Goal: Contribute content: Contribute content

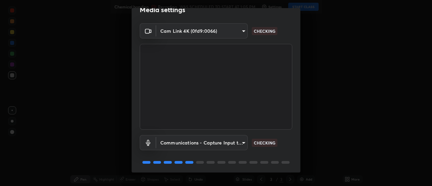
scroll to position [35, 0]
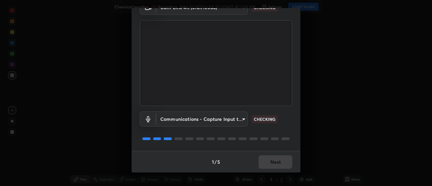
click at [273, 166] on div "1 / 5 Next" at bounding box center [216, 162] width 169 height 22
click at [273, 165] on div "1 / 5 Next" at bounding box center [216, 162] width 169 height 22
click at [275, 165] on div "1 / 5 Next" at bounding box center [216, 162] width 169 height 22
click at [274, 166] on div "1 / 5 Next" at bounding box center [216, 162] width 169 height 22
click at [274, 165] on div "1 / 5 Next" at bounding box center [216, 162] width 169 height 22
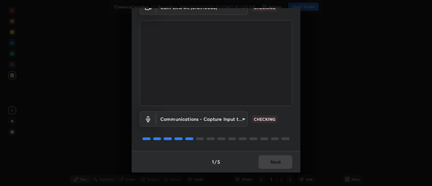
click at [273, 167] on div "1 / 5 Next" at bounding box center [216, 162] width 169 height 22
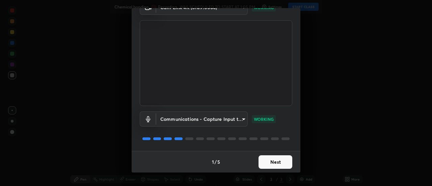
click at [271, 165] on button "Next" at bounding box center [276, 161] width 34 height 13
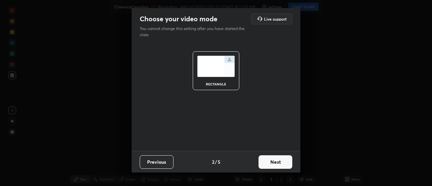
scroll to position [0, 0]
click at [273, 165] on button "Next" at bounding box center [276, 161] width 34 height 13
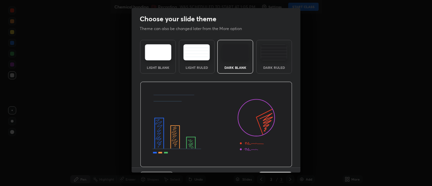
click at [279, 163] on img at bounding box center [216, 125] width 152 height 86
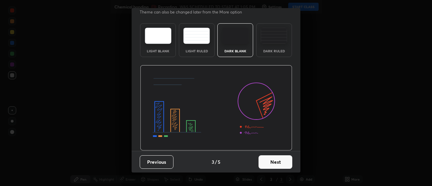
click at [271, 166] on button "Next" at bounding box center [276, 161] width 34 height 13
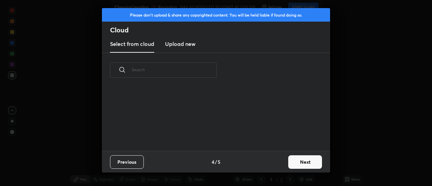
scroll to position [0, 0]
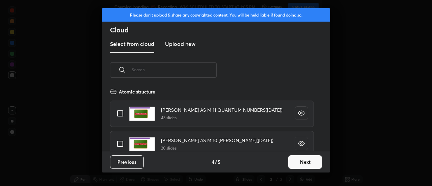
click at [291, 167] on button "Next" at bounding box center [305, 161] width 34 height 13
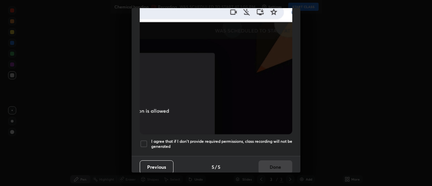
scroll to position [173, 0]
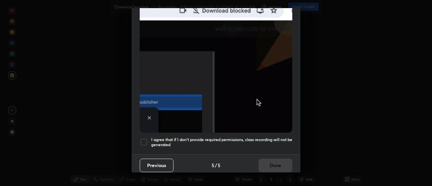
click at [143, 138] on div at bounding box center [144, 142] width 8 height 8
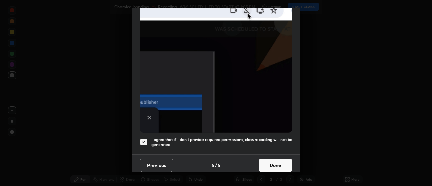
click at [274, 163] on button "Done" at bounding box center [276, 165] width 34 height 13
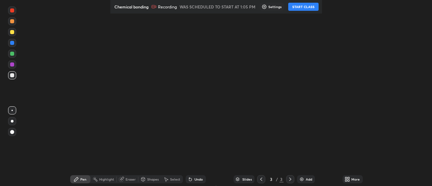
click at [311, 10] on button "START CLASS" at bounding box center [303, 7] width 30 height 8
click at [343, 182] on div "More" at bounding box center [353, 179] width 20 height 8
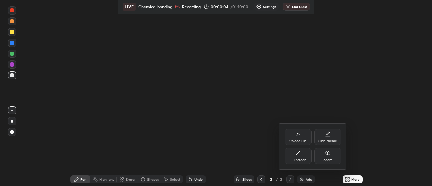
click at [309, 163] on div "Full screen" at bounding box center [298, 156] width 27 height 16
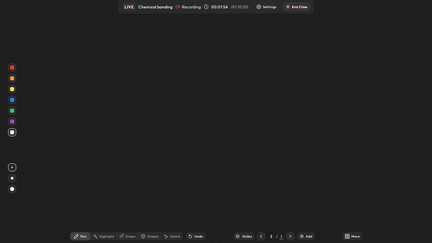
click at [12, 132] on div at bounding box center [12, 132] width 4 height 4
click at [12, 178] on div at bounding box center [12, 178] width 3 height 3
click at [12, 90] on div at bounding box center [12, 89] width 4 height 4
click at [39, 40] on div "Setting up your live class" at bounding box center [216, 121] width 432 height 243
click at [38, 46] on div "Setting up your live class" at bounding box center [216, 121] width 432 height 243
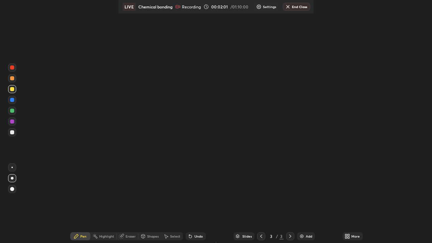
click at [40, 47] on div "Setting up your live class" at bounding box center [216, 121] width 432 height 243
click at [42, 48] on div "Setting up your live class" at bounding box center [216, 121] width 432 height 243
click at [45, 43] on div "Setting up your live class" at bounding box center [216, 121] width 432 height 243
click at [47, 48] on div "Setting up your live class" at bounding box center [216, 121] width 432 height 243
click at [51, 48] on div "Setting up your live class" at bounding box center [216, 121] width 432 height 243
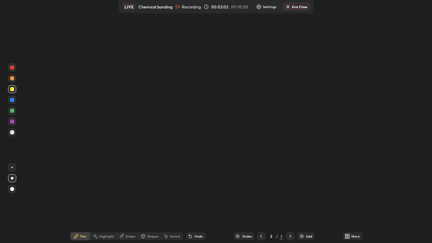
click at [57, 43] on div "Setting up your live class" at bounding box center [216, 121] width 432 height 243
click at [62, 46] on div "Setting up your live class" at bounding box center [216, 121] width 432 height 243
click at [53, 48] on div "Setting up your live class" at bounding box center [216, 121] width 432 height 243
click at [54, 48] on div "Setting up your live class" at bounding box center [216, 121] width 432 height 243
click at [58, 47] on div "Setting up your live class" at bounding box center [216, 121] width 432 height 243
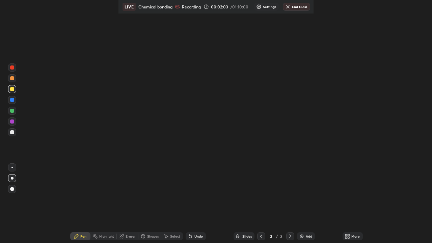
click at [62, 48] on div "Setting up your live class" at bounding box center [216, 121] width 432 height 243
click at [68, 50] on div "Setting up your live class" at bounding box center [216, 121] width 432 height 243
click at [74, 53] on div "Setting up your live class" at bounding box center [216, 121] width 432 height 243
click at [83, 57] on div "Setting up your live class" at bounding box center [216, 121] width 432 height 243
click at [53, 127] on div "Setting up your live class" at bounding box center [216, 121] width 432 height 243
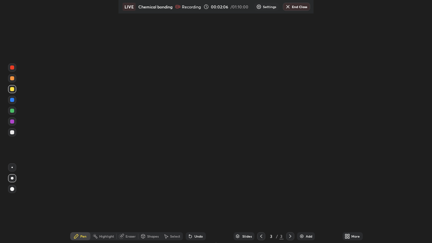
click at [63, 135] on div "Setting up your live class" at bounding box center [216, 121] width 432 height 243
click at [72, 145] on div "Setting up your live class" at bounding box center [216, 121] width 432 height 243
click at [11, 179] on div at bounding box center [12, 178] width 3 height 3
click at [13, 178] on div at bounding box center [12, 178] width 3 height 3
click at [12, 167] on div at bounding box center [11, 167] width 1 height 1
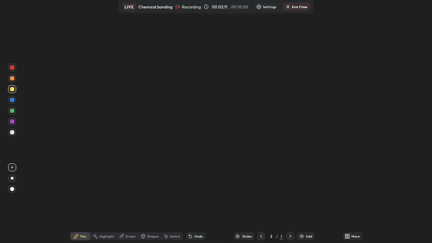
click at [12, 167] on div at bounding box center [11, 167] width 1 height 1
click at [12, 178] on div at bounding box center [12, 178] width 3 height 3
click at [12, 123] on div at bounding box center [12, 121] width 4 height 4
click at [12, 92] on div at bounding box center [12, 89] width 8 height 8
click at [12, 89] on div at bounding box center [12, 89] width 4 height 4
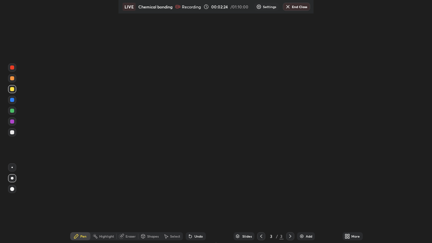
click at [343, 239] on div "More" at bounding box center [353, 236] width 20 height 8
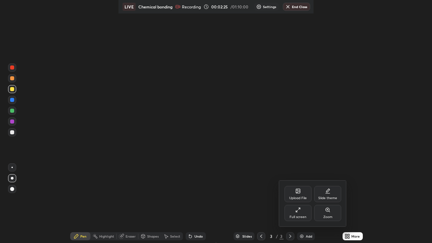
click at [300, 212] on icon at bounding box center [297, 209] width 5 height 5
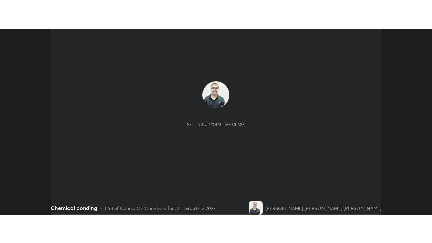
scroll to position [186, 432]
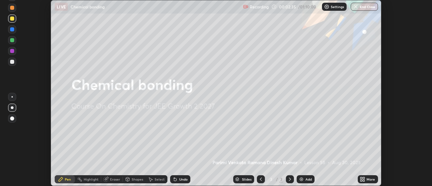
click at [361, 180] on icon at bounding box center [361, 181] width 2 height 2
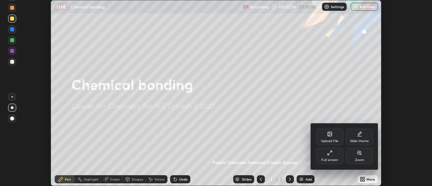
click at [336, 161] on div "Full screen" at bounding box center [329, 159] width 17 height 3
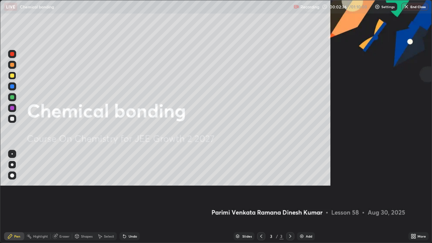
scroll to position [243, 432]
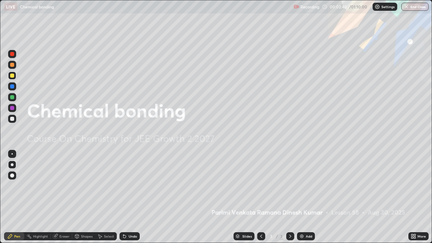
click at [306, 186] on div "Add" at bounding box center [309, 236] width 6 height 3
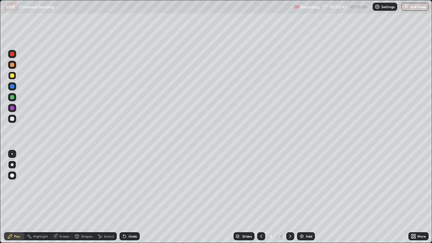
click at [16, 121] on div at bounding box center [12, 119] width 8 height 8
click at [12, 111] on div at bounding box center [12, 108] width 8 height 8
click at [13, 118] on div at bounding box center [12, 119] width 4 height 4
click at [80, 186] on div "Shapes" at bounding box center [83, 236] width 23 height 8
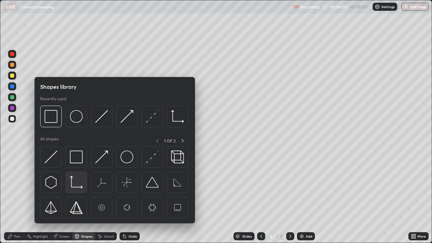
click at [78, 186] on img at bounding box center [76, 182] width 13 height 13
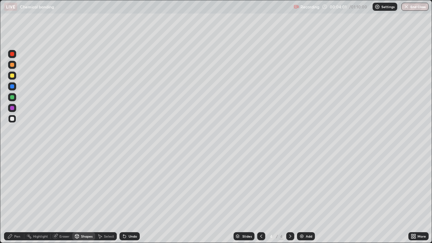
click at [83, 186] on div "Shapes" at bounding box center [83, 236] width 23 height 8
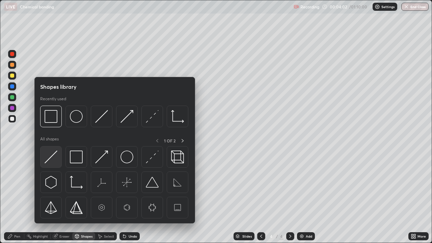
click at [53, 159] on img at bounding box center [51, 157] width 13 height 13
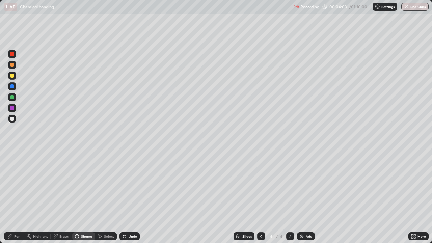
click at [15, 101] on div at bounding box center [12, 97] width 8 height 11
click at [89, 186] on div "Shapes" at bounding box center [86, 236] width 11 height 3
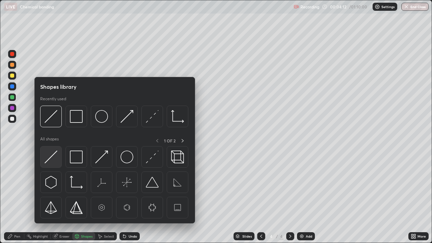
click at [53, 159] on img at bounding box center [51, 157] width 13 height 13
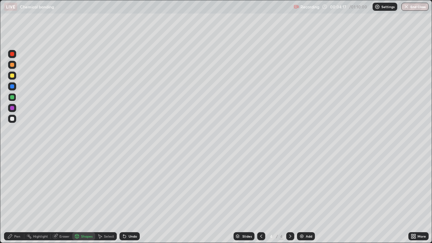
click at [82, 186] on div "Shapes" at bounding box center [86, 236] width 11 height 3
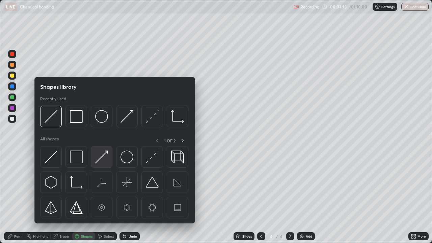
click at [100, 162] on img at bounding box center [101, 157] width 13 height 13
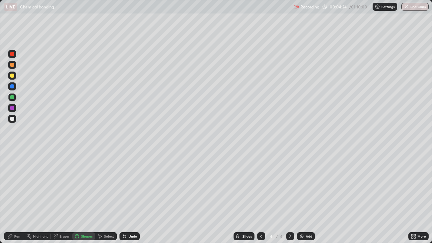
click at [15, 120] on div at bounding box center [12, 119] width 8 height 8
click at [143, 186] on div "Slides 4 / 4 Add" at bounding box center [274, 235] width 269 height 13
click at [138, 186] on div "Undo" at bounding box center [129, 236] width 20 height 8
click at [127, 186] on div "Undo" at bounding box center [129, 236] width 20 height 8
click at [16, 186] on div "Pen" at bounding box center [14, 236] width 20 height 8
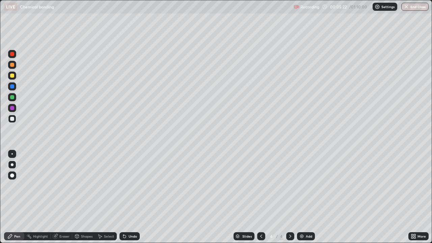
click at [9, 108] on div at bounding box center [12, 108] width 8 height 8
click at [303, 186] on img at bounding box center [301, 236] width 5 height 5
click at [15, 77] on div at bounding box center [12, 76] width 8 height 8
click at [13, 79] on div at bounding box center [12, 76] width 8 height 8
click at [14, 99] on div at bounding box center [12, 97] width 4 height 4
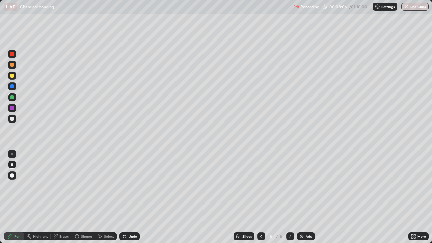
click at [124, 186] on icon at bounding box center [124, 236] width 3 height 3
click at [14, 100] on div at bounding box center [12, 97] width 8 height 8
click at [14, 118] on div at bounding box center [12, 119] width 4 height 4
click at [15, 111] on div at bounding box center [12, 108] width 8 height 8
click at [12, 116] on div at bounding box center [12, 119] width 8 height 8
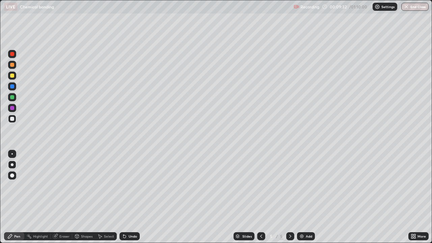
click at [14, 110] on div at bounding box center [12, 108] width 8 height 8
click at [16, 121] on div at bounding box center [12, 119] width 8 height 8
click at [89, 186] on div "Shapes" at bounding box center [86, 236] width 11 height 3
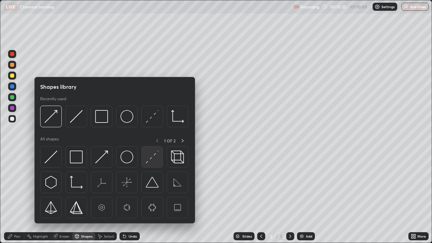
click at [151, 162] on img at bounding box center [152, 157] width 13 height 13
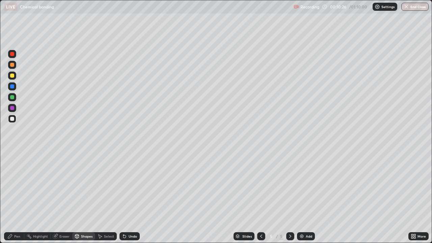
click at [14, 56] on div at bounding box center [12, 54] width 8 height 8
click at [22, 186] on div "Pen" at bounding box center [14, 236] width 20 height 8
click at [14, 119] on div at bounding box center [12, 119] width 4 height 4
click at [139, 186] on div "Undo" at bounding box center [128, 235] width 23 height 13
click at [306, 186] on div "Add" at bounding box center [309, 236] width 6 height 3
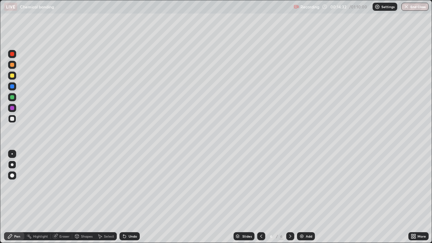
click at [15, 79] on div at bounding box center [12, 76] width 8 height 8
click at [13, 88] on div at bounding box center [12, 86] width 4 height 4
click at [13, 76] on div at bounding box center [12, 76] width 4 height 4
click at [130, 186] on div "Undo" at bounding box center [133, 236] width 8 height 3
click at [129, 186] on div "Undo" at bounding box center [129, 236] width 20 height 8
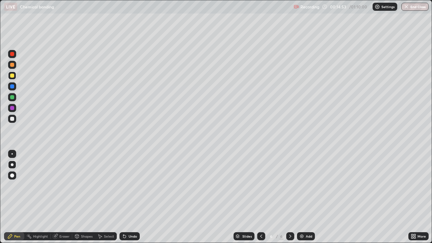
click at [129, 186] on div "Undo" at bounding box center [129, 236] width 20 height 8
click at [128, 186] on div "Undo" at bounding box center [129, 236] width 20 height 8
click at [126, 186] on div "Undo" at bounding box center [129, 236] width 20 height 8
click at [125, 186] on div "Undo" at bounding box center [129, 236] width 20 height 8
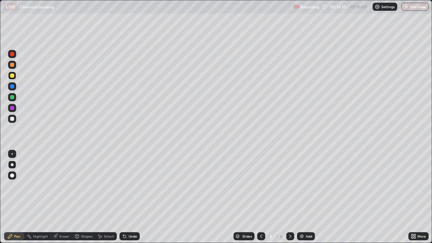
click at [123, 186] on icon at bounding box center [123, 235] width 1 height 1
click at [126, 186] on div "Undo" at bounding box center [129, 236] width 20 height 8
click at [125, 186] on div "Undo" at bounding box center [129, 236] width 20 height 8
click at [126, 186] on div "Undo" at bounding box center [129, 236] width 20 height 8
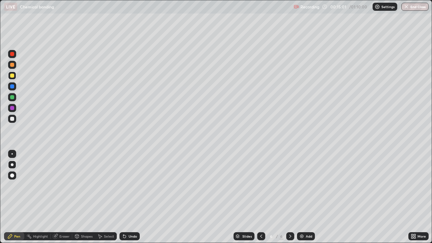
click at [15, 121] on div at bounding box center [12, 119] width 8 height 8
click at [15, 111] on div at bounding box center [12, 108] width 8 height 8
click at [16, 121] on div at bounding box center [12, 118] width 8 height 11
click at [84, 186] on div "Shapes" at bounding box center [86, 236] width 11 height 3
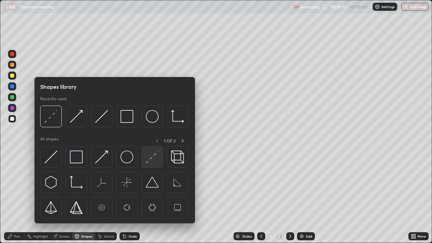
click at [144, 162] on div at bounding box center [152, 157] width 22 height 22
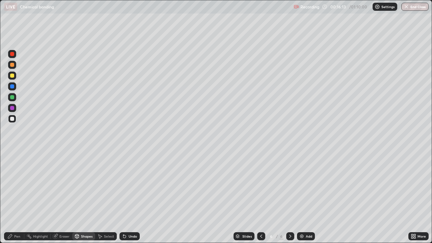
click at [13, 97] on div at bounding box center [12, 97] width 4 height 4
click at [18, 186] on div "Pen" at bounding box center [17, 236] width 6 height 3
click at [12, 120] on div at bounding box center [12, 119] width 4 height 4
click at [131, 186] on div "Undo" at bounding box center [133, 236] width 8 height 3
click at [110, 186] on div "Select" at bounding box center [106, 235] width 22 height 13
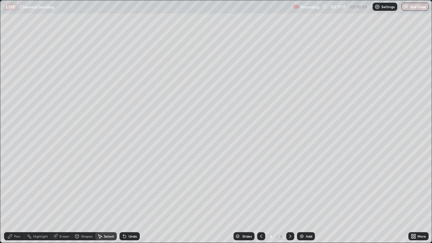
click at [159, 166] on div "0 ° Undo Copy Duplicate Duplicate to new slide Delete" at bounding box center [215, 121] width 431 height 242
click at [161, 172] on div "0 ° Undo Copy Duplicate Duplicate to new slide Delete" at bounding box center [215, 121] width 431 height 242
click at [162, 181] on div "0 ° Undo Copy Duplicate Duplicate to new slide Delete" at bounding box center [215, 121] width 431 height 242
click at [18, 186] on div "Pen" at bounding box center [17, 236] width 6 height 3
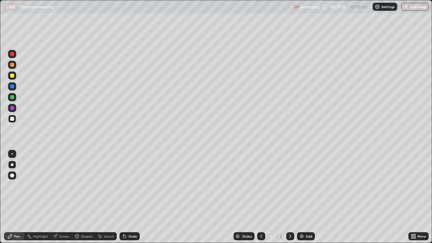
click at [133, 186] on div "Undo" at bounding box center [133, 236] width 8 height 3
click at [132, 186] on div "Undo" at bounding box center [133, 236] width 8 height 3
click at [131, 186] on div "Undo" at bounding box center [133, 236] width 8 height 3
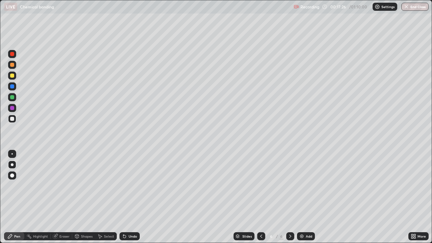
click at [130, 186] on div "Undo" at bounding box center [133, 236] width 8 height 3
click at [145, 186] on div "Slides 6 / 6 Add" at bounding box center [274, 235] width 269 height 13
click at [143, 186] on div "Slides 6 / 6 Add" at bounding box center [274, 235] width 269 height 13
click at [142, 186] on div "Slides 6 / 6 Add" at bounding box center [274, 235] width 269 height 13
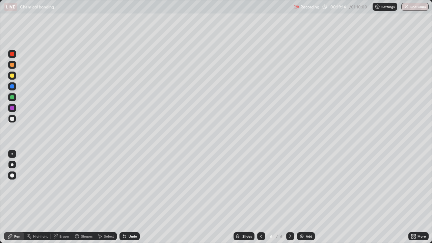
click at [138, 186] on div "Undo" at bounding box center [129, 236] width 20 height 8
click at [137, 186] on div "Undo" at bounding box center [129, 236] width 20 height 8
click at [135, 186] on div "Undo" at bounding box center [133, 236] width 8 height 3
click at [306, 186] on div "Add" at bounding box center [309, 236] width 6 height 3
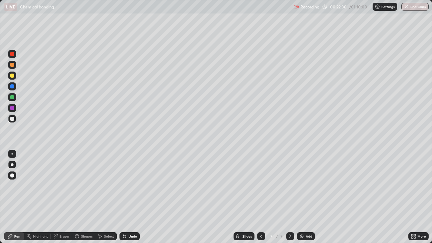
click at [77, 186] on icon at bounding box center [77, 237] width 0 height 2
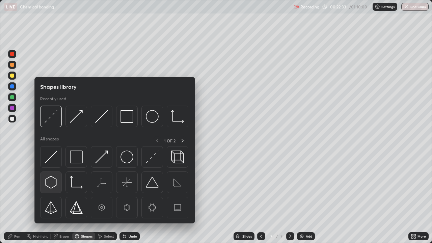
click at [58, 186] on div at bounding box center [51, 182] width 22 height 22
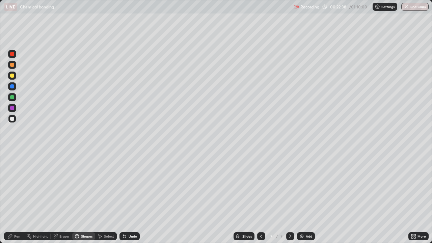
click at [82, 186] on div "Shapes" at bounding box center [86, 236] width 11 height 3
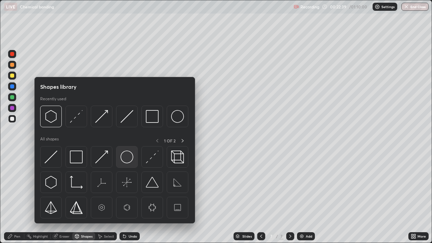
click at [124, 161] on img at bounding box center [126, 157] width 13 height 13
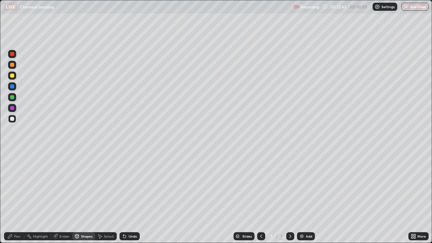
click at [21, 186] on div "Pen" at bounding box center [14, 236] width 20 height 8
click at [20, 186] on div "Pen" at bounding box center [17, 236] width 6 height 3
click at [12, 108] on div at bounding box center [12, 108] width 4 height 4
click at [67, 186] on div "Eraser" at bounding box center [64, 236] width 10 height 3
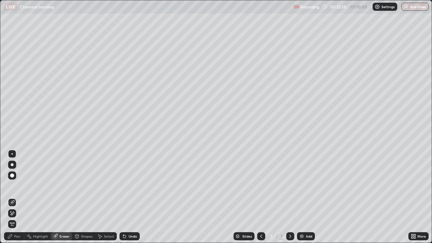
click at [20, 186] on div "Pen" at bounding box center [17, 236] width 6 height 3
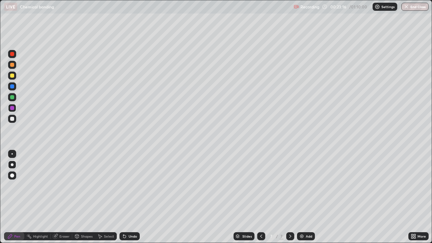
click at [84, 186] on div "Shapes" at bounding box center [83, 236] width 23 height 8
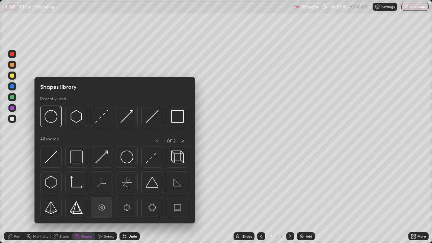
click at [101, 186] on img at bounding box center [101, 207] width 13 height 13
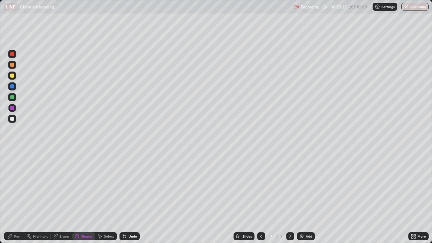
click at [20, 186] on div "Pen" at bounding box center [17, 236] width 6 height 3
click at [13, 121] on div at bounding box center [12, 119] width 8 height 8
click at [135, 186] on div "Undo" at bounding box center [129, 236] width 20 height 8
click at [134, 186] on div "Undo" at bounding box center [133, 236] width 8 height 3
click at [126, 186] on icon at bounding box center [124, 236] width 5 height 5
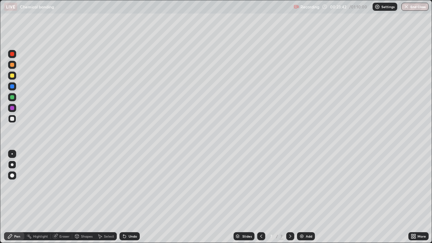
click at [126, 186] on icon at bounding box center [124, 236] width 5 height 5
click at [304, 186] on div "Add" at bounding box center [306, 236] width 18 height 8
click at [16, 86] on div at bounding box center [12, 86] width 8 height 8
click at [13, 110] on div at bounding box center [12, 108] width 4 height 4
click at [87, 186] on div "Shapes" at bounding box center [86, 236] width 11 height 3
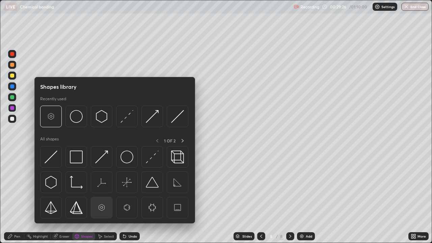
click at [106, 186] on img at bounding box center [101, 207] width 13 height 13
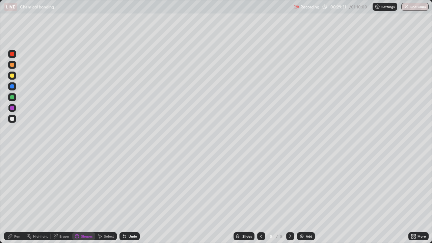
click at [20, 186] on div "Pen" at bounding box center [17, 236] width 6 height 3
click at [13, 121] on div at bounding box center [12, 119] width 8 height 8
click at [12, 98] on div at bounding box center [12, 97] width 4 height 4
click at [128, 186] on div "Undo" at bounding box center [129, 236] width 20 height 8
click at [64, 186] on div "Eraser" at bounding box center [64, 236] width 10 height 3
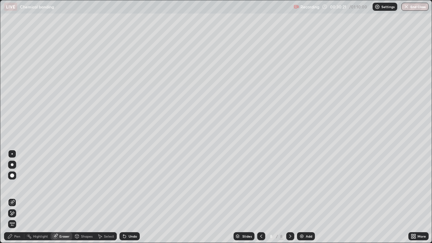
click at [27, 186] on circle at bounding box center [27, 236] width 1 height 1
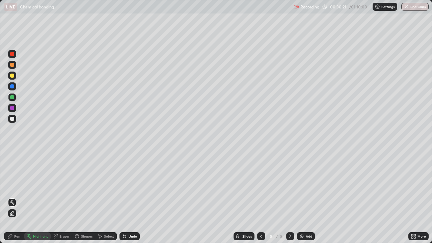
click at [18, 186] on div "Pen" at bounding box center [17, 236] width 6 height 3
click at [124, 186] on icon at bounding box center [124, 236] width 3 height 3
click at [126, 186] on icon at bounding box center [124, 236] width 5 height 5
click at [120, 186] on div "Undo" at bounding box center [129, 236] width 20 height 8
click at [121, 186] on div "Undo" at bounding box center [129, 236] width 20 height 8
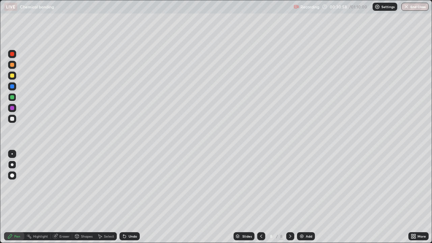
click at [12, 108] on div at bounding box center [12, 108] width 4 height 4
click at [16, 119] on div at bounding box center [12, 119] width 8 height 8
click at [144, 186] on div "Slides 8 / 8 Add" at bounding box center [274, 235] width 269 height 13
click at [138, 186] on div "Undo" at bounding box center [129, 236] width 20 height 8
click at [137, 186] on div "Undo" at bounding box center [129, 236] width 20 height 8
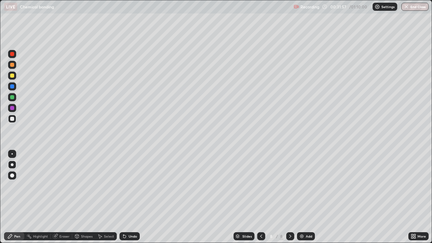
click at [136, 186] on div "Undo" at bounding box center [129, 236] width 20 height 8
click at [136, 186] on div "Undo" at bounding box center [133, 236] width 8 height 3
click at [13, 109] on div at bounding box center [12, 108] width 4 height 4
click at [12, 101] on div at bounding box center [12, 97] width 8 height 8
click at [137, 186] on div "Undo" at bounding box center [129, 236] width 20 height 8
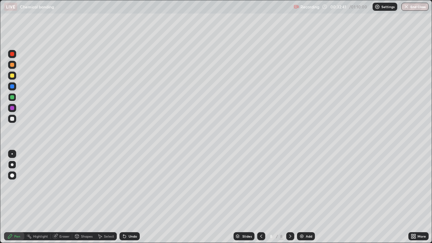
click at [138, 186] on div "Undo" at bounding box center [129, 236] width 20 height 8
click at [137, 186] on div "Undo" at bounding box center [129, 236] width 20 height 8
click at [136, 186] on div "Undo" at bounding box center [129, 236] width 20 height 8
click at [135, 186] on div "Undo" at bounding box center [133, 236] width 8 height 3
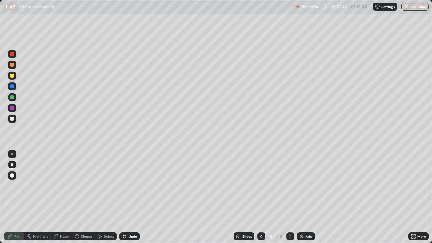
click at [134, 186] on div "Undo" at bounding box center [133, 236] width 8 height 3
click at [134, 186] on div "Undo" at bounding box center [129, 236] width 20 height 8
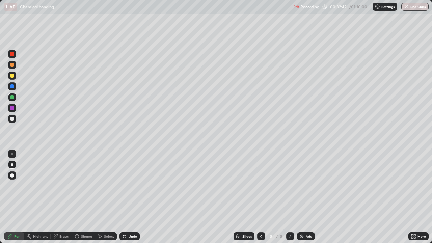
click at [133, 186] on div "Undo" at bounding box center [129, 236] width 20 height 8
click at [134, 186] on div "Undo" at bounding box center [129, 236] width 20 height 8
click at [133, 186] on div "Undo" at bounding box center [129, 236] width 20 height 8
click at [138, 186] on div "Undo" at bounding box center [129, 236] width 20 height 8
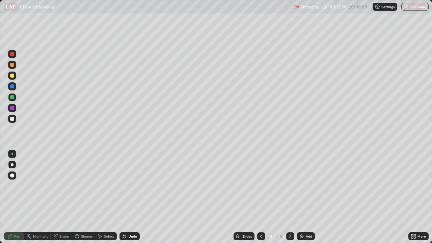
click at [138, 186] on div "Undo" at bounding box center [129, 236] width 20 height 8
click at [293, 186] on div at bounding box center [290, 235] width 8 height 13
click at [300, 186] on div "Add" at bounding box center [306, 236] width 18 height 8
click at [261, 186] on icon at bounding box center [261, 236] width 5 height 5
click at [65, 186] on div "Eraser" at bounding box center [64, 236] width 10 height 3
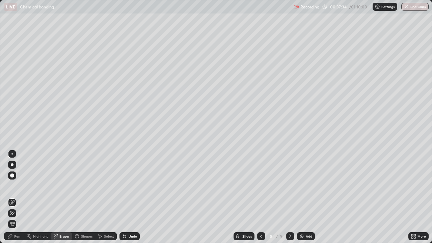
click at [299, 186] on img at bounding box center [301, 236] width 5 height 5
click at [260, 186] on icon at bounding box center [260, 236] width 5 height 5
click at [290, 186] on icon at bounding box center [290, 236] width 5 height 5
click at [20, 186] on div "Pen" at bounding box center [14, 236] width 20 height 8
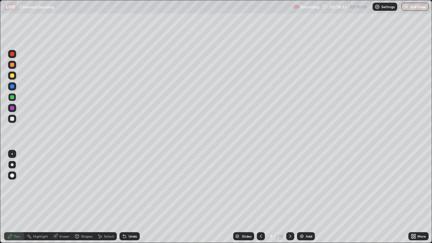
click at [15, 58] on div at bounding box center [12, 54] width 8 height 11
click at [126, 186] on div "Undo" at bounding box center [129, 236] width 20 height 8
click at [59, 186] on div "Eraser" at bounding box center [64, 236] width 10 height 3
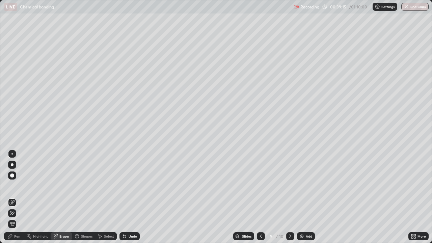
click at [13, 186] on div "Pen" at bounding box center [14, 236] width 20 height 8
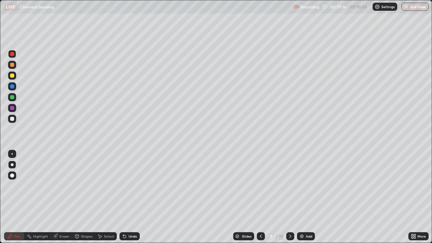
click at [13, 121] on div at bounding box center [12, 119] width 8 height 8
click at [16, 109] on div at bounding box center [12, 108] width 8 height 8
click at [131, 186] on div "Undo" at bounding box center [133, 236] width 8 height 3
click at [130, 186] on div "Undo" at bounding box center [129, 236] width 20 height 8
click at [12, 76] on div at bounding box center [12, 76] width 4 height 4
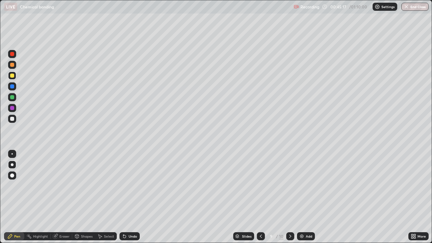
click at [289, 186] on icon at bounding box center [290, 236] width 5 height 5
click at [16, 108] on div at bounding box center [12, 108] width 8 height 8
click at [12, 86] on div at bounding box center [12, 86] width 4 height 4
click at [15, 119] on div at bounding box center [12, 119] width 8 height 8
click at [145, 186] on div "Slides 10 / 10 Add" at bounding box center [274, 235] width 269 height 13
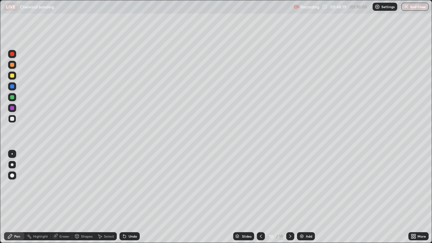
click at [137, 186] on div "Undo" at bounding box center [129, 236] width 20 height 8
click at [297, 186] on div "Add" at bounding box center [306, 236] width 18 height 8
click at [15, 119] on div at bounding box center [12, 119] width 8 height 8
click at [127, 186] on div "Undo" at bounding box center [129, 236] width 20 height 8
click at [126, 186] on icon at bounding box center [124, 236] width 5 height 5
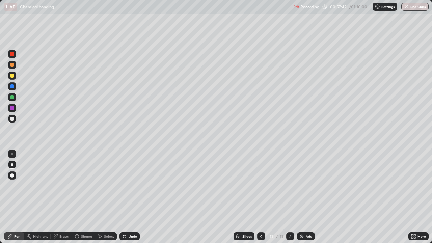
click at [126, 186] on div "Undo" at bounding box center [129, 236] width 20 height 8
click at [125, 186] on div "Undo" at bounding box center [129, 236] width 20 height 8
click at [124, 186] on div "Undo" at bounding box center [129, 236] width 20 height 8
click at [122, 186] on icon at bounding box center [124, 236] width 5 height 5
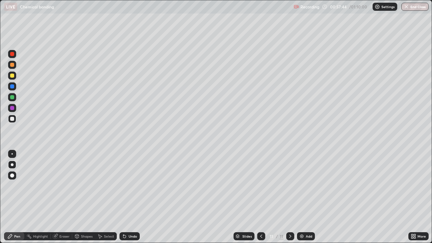
click at [123, 186] on icon at bounding box center [124, 236] width 3 height 3
click at [12, 108] on div at bounding box center [12, 108] width 4 height 4
click at [12, 119] on div at bounding box center [12, 119] width 4 height 4
click at [131, 186] on div "Undo" at bounding box center [133, 236] width 8 height 3
click at [13, 110] on div at bounding box center [12, 108] width 8 height 8
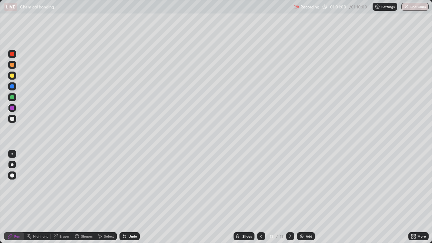
click at [139, 186] on div "Undo" at bounding box center [129, 236] width 20 height 8
click at [136, 186] on div "Undo" at bounding box center [129, 236] width 20 height 8
click at [136, 186] on div "Undo" at bounding box center [133, 236] width 8 height 3
click at [137, 186] on div "Undo" at bounding box center [129, 236] width 20 height 8
click at [139, 186] on div "Undo" at bounding box center [129, 236] width 20 height 8
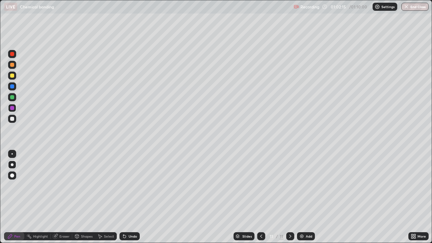
click at [138, 186] on div "Undo" at bounding box center [129, 236] width 20 height 8
click at [299, 186] on img at bounding box center [301, 236] width 5 height 5
click at [12, 97] on div at bounding box center [12, 97] width 4 height 4
click at [15, 76] on div at bounding box center [12, 76] width 8 height 8
click at [123, 186] on icon at bounding box center [123, 235] width 1 height 1
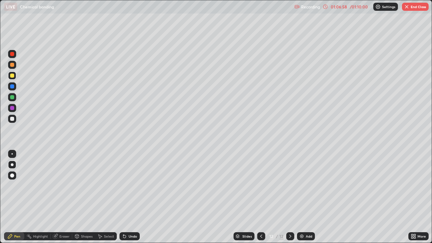
click at [124, 186] on icon at bounding box center [124, 236] width 3 height 3
click at [123, 186] on icon at bounding box center [124, 236] width 3 height 3
click at [123, 186] on div "Undo" at bounding box center [129, 236] width 20 height 8
click at [121, 186] on div "Undo" at bounding box center [129, 236] width 20 height 8
click at [15, 120] on div at bounding box center [12, 119] width 8 height 8
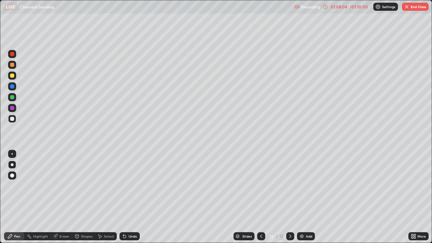
click at [12, 111] on div at bounding box center [12, 108] width 8 height 8
click at [89, 186] on div "Shapes" at bounding box center [83, 236] width 23 height 8
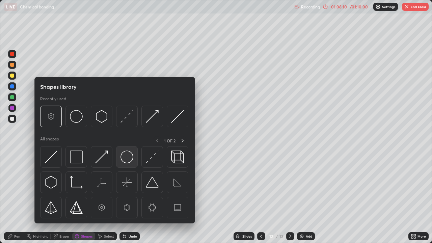
click at [126, 161] on img at bounding box center [126, 157] width 13 height 13
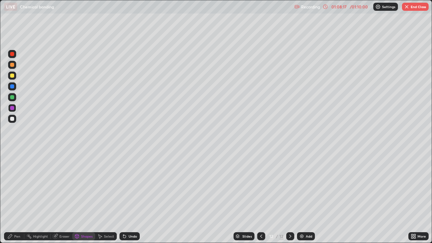
click at [18, 186] on div "Pen" at bounding box center [17, 236] width 6 height 3
click at [12, 98] on div at bounding box center [12, 97] width 4 height 4
click at [89, 186] on div "Shapes" at bounding box center [86, 236] width 11 height 3
click at [12, 108] on div at bounding box center [12, 108] width 4 height 4
click at [20, 186] on div "Pen" at bounding box center [17, 236] width 6 height 3
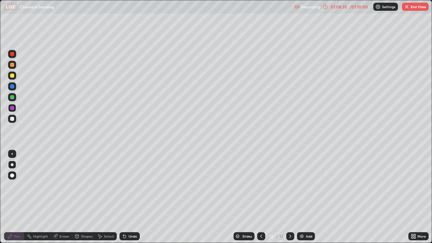
click at [14, 121] on div at bounding box center [12, 119] width 8 height 8
click at [135, 186] on div "Undo" at bounding box center [133, 236] width 8 height 3
click at [131, 186] on div "Undo" at bounding box center [129, 236] width 20 height 8
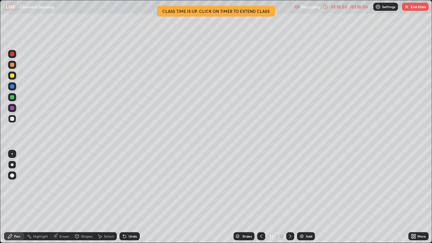
click at [79, 186] on icon at bounding box center [76, 236] width 5 height 5
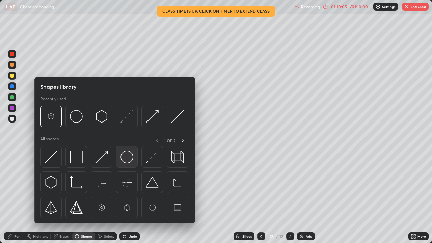
click at [127, 163] on img at bounding box center [126, 157] width 13 height 13
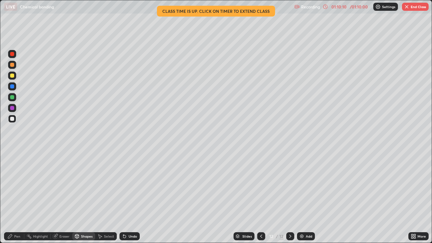
click at [21, 186] on div "Pen" at bounding box center [14, 236] width 20 height 8
click at [12, 108] on div at bounding box center [12, 108] width 4 height 4
click at [305, 186] on div "Add" at bounding box center [306, 236] width 18 height 8
click at [14, 66] on div at bounding box center [12, 65] width 8 height 8
click at [13, 96] on div at bounding box center [12, 97] width 4 height 4
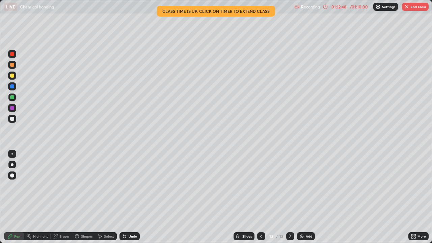
click at [15, 120] on div at bounding box center [12, 119] width 8 height 8
click at [83, 186] on div "Shapes" at bounding box center [83, 236] width 23 height 8
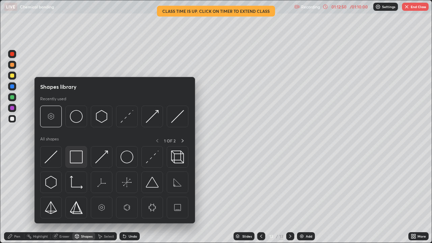
click at [80, 161] on img at bounding box center [76, 157] width 13 height 13
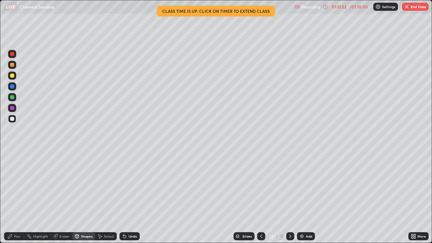
click at [27, 186] on circle at bounding box center [27, 235] width 1 height 1
click at [15, 186] on div "Pen" at bounding box center [14, 236] width 20 height 8
click at [16, 120] on div at bounding box center [12, 119] width 8 height 8
click at [15, 111] on div at bounding box center [12, 108] width 8 height 8
click at [11, 120] on div at bounding box center [12, 119] width 4 height 4
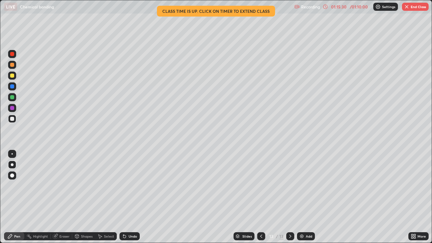
click at [90, 186] on div "Shapes" at bounding box center [86, 236] width 11 height 3
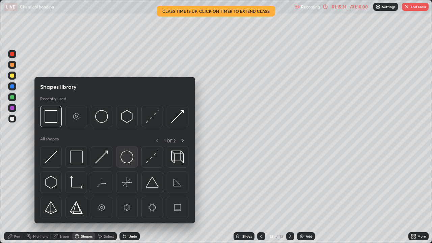
click at [124, 160] on img at bounding box center [126, 157] width 13 height 13
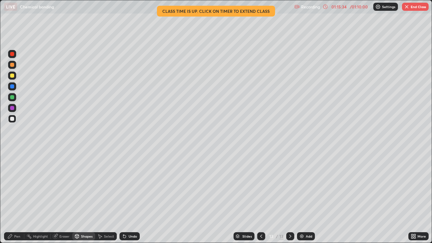
click at [22, 186] on div "Pen" at bounding box center [14, 236] width 20 height 8
click at [15, 101] on div at bounding box center [12, 97] width 8 height 8
click at [304, 186] on div "Add" at bounding box center [306, 236] width 18 height 8
click at [15, 78] on div at bounding box center [12, 76] width 8 height 8
click at [14, 120] on div at bounding box center [12, 119] width 4 height 4
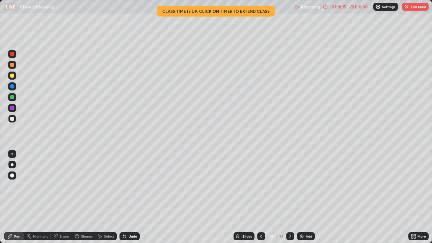
click at [16, 99] on div at bounding box center [12, 97] width 8 height 8
click at [80, 186] on div "Shapes" at bounding box center [83, 236] width 23 height 8
click at [126, 186] on icon at bounding box center [124, 236] width 5 height 5
click at [21, 186] on div "Pen" at bounding box center [14, 236] width 20 height 8
click at [15, 121] on div at bounding box center [12, 119] width 8 height 8
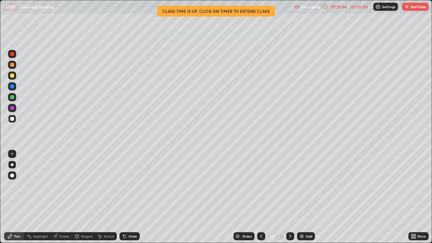
click at [137, 186] on div "Undo" at bounding box center [129, 236] width 20 height 8
click at [301, 186] on img at bounding box center [301, 236] width 5 height 5
click at [125, 186] on div "Undo" at bounding box center [129, 236] width 20 height 8
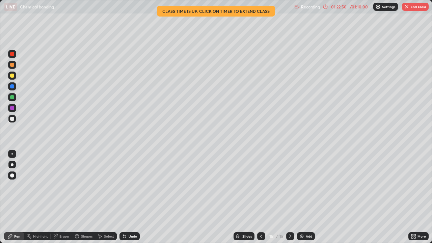
click at [15, 99] on div at bounding box center [12, 97] width 8 height 8
click at [127, 186] on div "Undo" at bounding box center [129, 236] width 20 height 8
click at [123, 186] on icon at bounding box center [123, 235] width 1 height 1
click at [87, 186] on div "Shapes" at bounding box center [86, 236] width 11 height 3
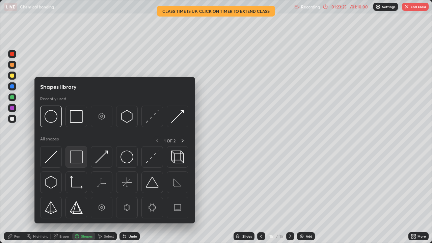
click at [76, 160] on img at bounding box center [76, 157] width 13 height 13
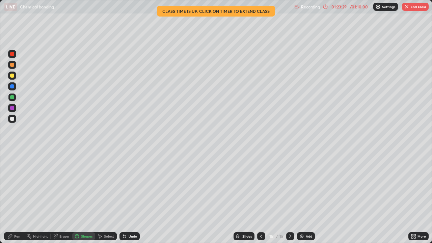
click at [18, 186] on div "Pen" at bounding box center [17, 236] width 6 height 3
click at [9, 121] on div at bounding box center [12, 119] width 8 height 8
click at [14, 100] on div at bounding box center [12, 97] width 8 height 8
click at [12, 119] on div at bounding box center [12, 119] width 4 height 4
click at [302, 186] on img at bounding box center [301, 236] width 5 height 5
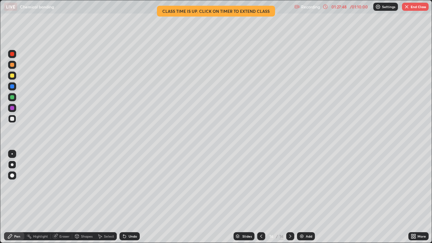
click at [260, 186] on icon at bounding box center [261, 236] width 5 height 5
click at [290, 186] on icon at bounding box center [290, 236] width 5 height 5
click at [15, 109] on div at bounding box center [12, 108] width 8 height 8
click at [14, 121] on div at bounding box center [12, 119] width 8 height 8
click at [16, 56] on div at bounding box center [12, 54] width 8 height 11
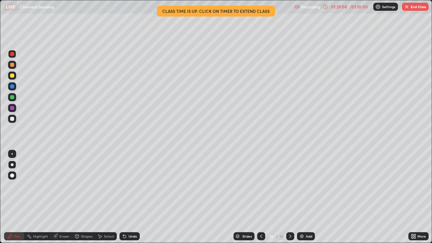
click at [127, 186] on div "Undo" at bounding box center [129, 236] width 20 height 8
click at [129, 186] on div "Undo" at bounding box center [133, 236] width 8 height 3
click at [130, 186] on div "Undo" at bounding box center [129, 236] width 20 height 8
click at [129, 186] on div "Undo" at bounding box center [133, 236] width 8 height 3
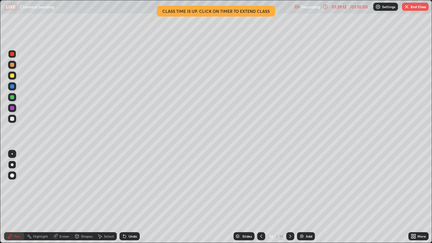
click at [130, 186] on div "Undo" at bounding box center [129, 236] width 20 height 8
click at [136, 186] on div "Undo" at bounding box center [129, 236] width 20 height 8
click at [135, 186] on div "Undo" at bounding box center [129, 236] width 20 height 8
click at [135, 186] on div "Undo" at bounding box center [133, 236] width 8 height 3
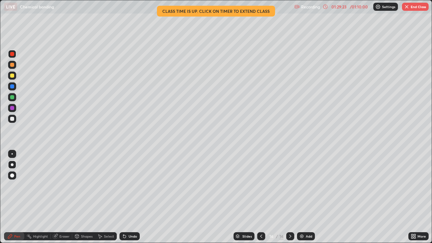
click at [134, 186] on div "Undo" at bounding box center [129, 236] width 20 height 8
click at [133, 186] on div "Undo" at bounding box center [129, 236] width 20 height 8
click at [132, 186] on div "Undo" at bounding box center [129, 236] width 20 height 8
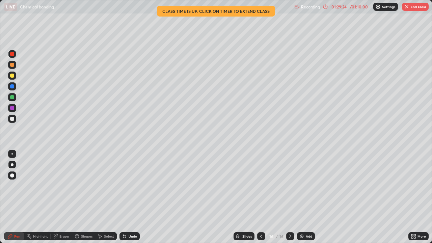
click at [131, 186] on div "Undo" at bounding box center [129, 236] width 20 height 8
click at [59, 186] on div "Eraser" at bounding box center [64, 236] width 10 height 3
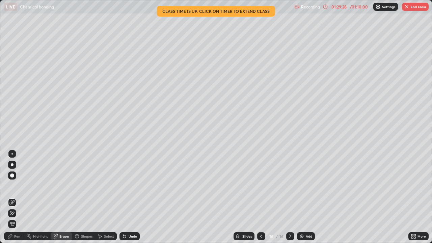
click at [20, 186] on div "Pen" at bounding box center [14, 236] width 20 height 8
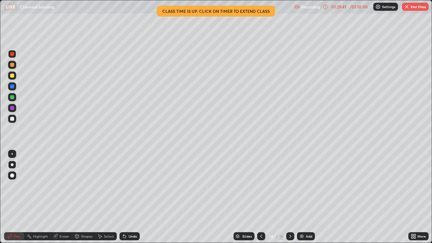
click at [129, 186] on div "Undo" at bounding box center [133, 236] width 8 height 3
click at [13, 119] on div at bounding box center [12, 119] width 4 height 4
click at [407, 9] on button "End Class" at bounding box center [415, 7] width 27 height 8
